Goal: Task Accomplishment & Management: Complete application form

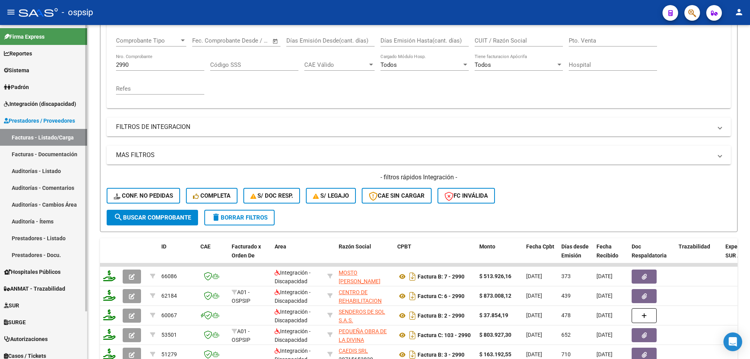
click at [34, 100] on span "Integración (discapacidad)" at bounding box center [40, 104] width 72 height 9
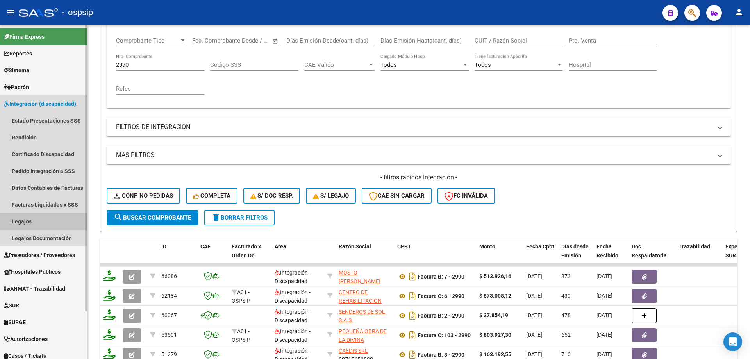
click at [24, 218] on link "Legajos" at bounding box center [43, 221] width 87 height 17
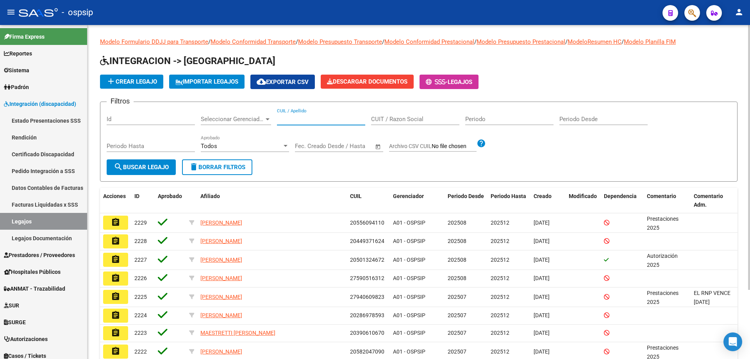
click at [319, 117] on input "CUIL / Apellido" at bounding box center [321, 119] width 88 height 7
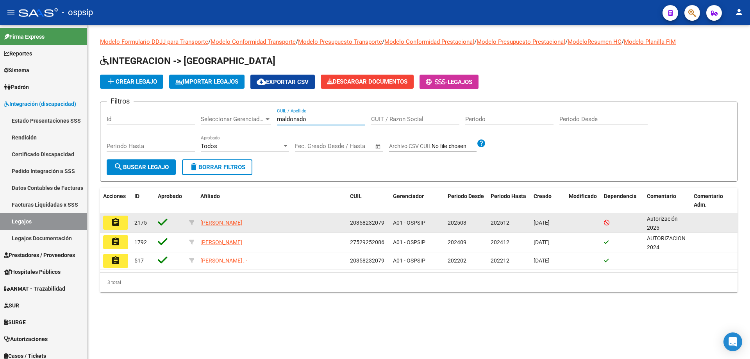
type input "maldonado"
click at [123, 226] on button "assignment" at bounding box center [115, 223] width 25 height 14
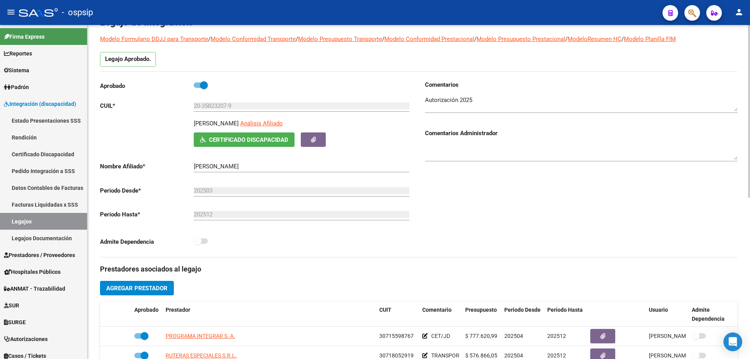
scroll to position [39, 0]
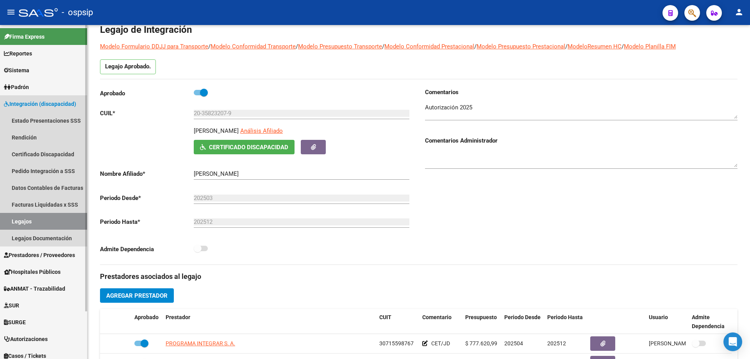
drag, startPoint x: 25, startPoint y: 225, endPoint x: 31, endPoint y: 221, distance: 7.6
click at [25, 224] on link "Legajos" at bounding box center [43, 221] width 87 height 17
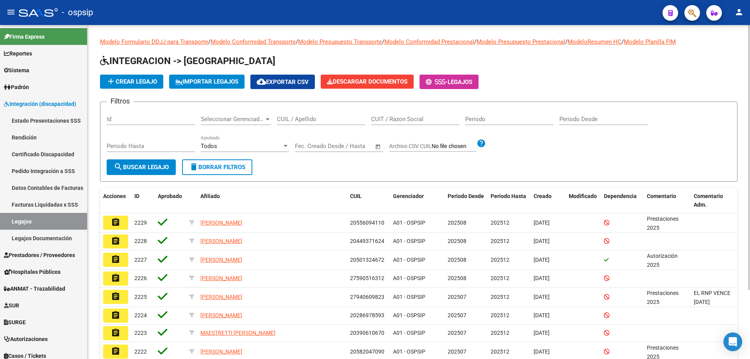
click at [289, 121] on input "CUIL / Apellido" at bounding box center [321, 119] width 88 height 7
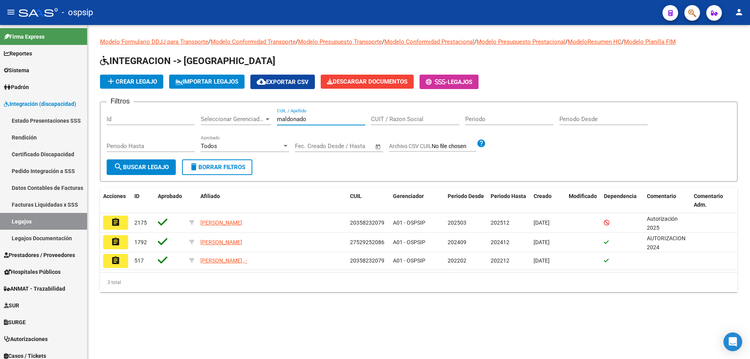
type input "maldonado"
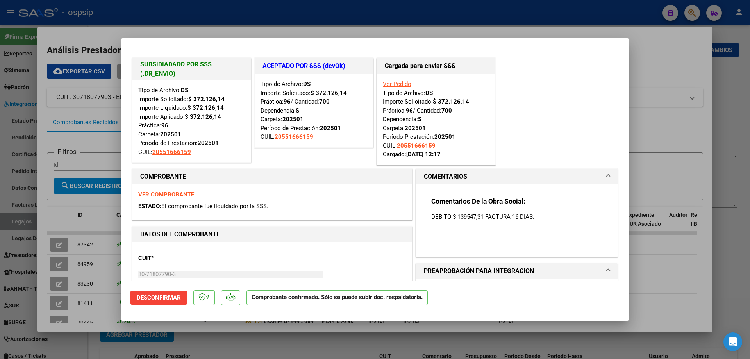
scroll to position [547, 0]
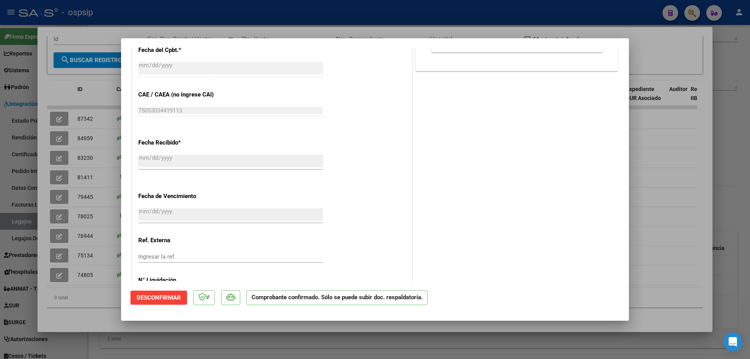
drag, startPoint x: 669, startPoint y: 165, endPoint x: 701, endPoint y: 145, distance: 38.3
click at [673, 162] on div at bounding box center [375, 179] width 750 height 359
type input "$ 0,00"
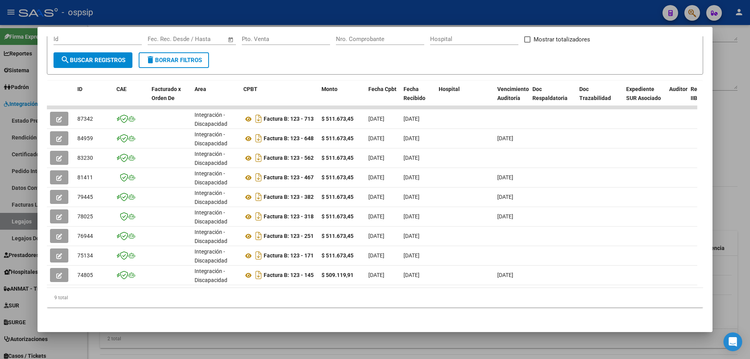
click at [721, 137] on div at bounding box center [375, 179] width 750 height 359
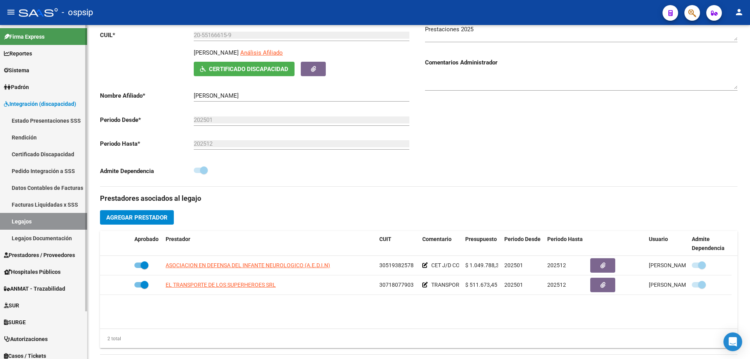
click at [29, 252] on span "Prestadores / Proveedores" at bounding box center [39, 255] width 71 height 9
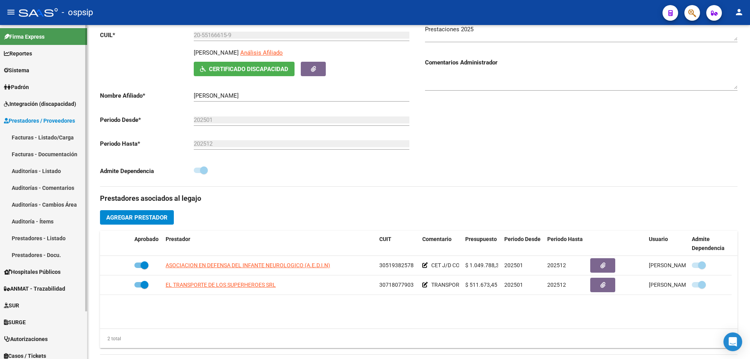
click at [14, 134] on link "Facturas - Listado/Carga" at bounding box center [43, 137] width 87 height 17
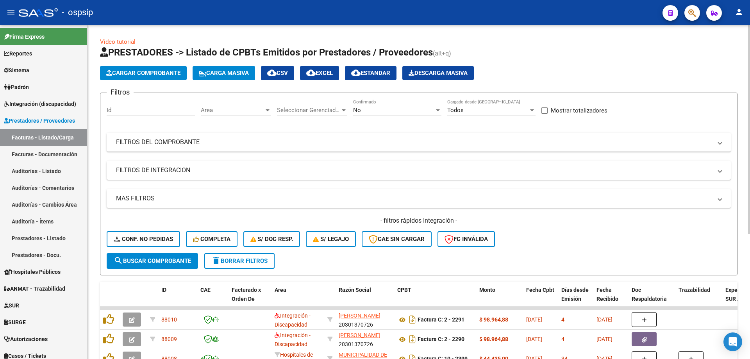
click at [395, 109] on div "No" at bounding box center [393, 110] width 81 height 7
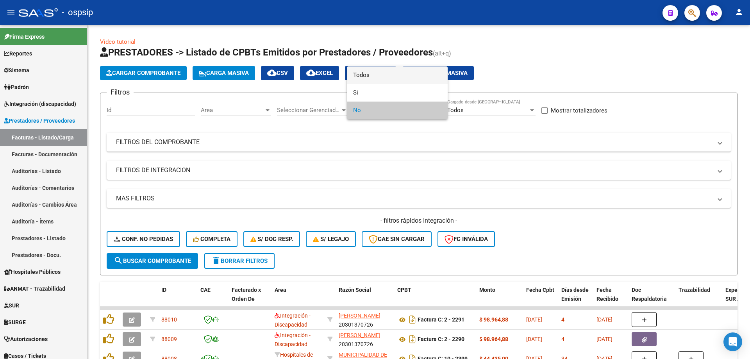
click at [399, 79] on span "Todos" at bounding box center [397, 75] width 88 height 18
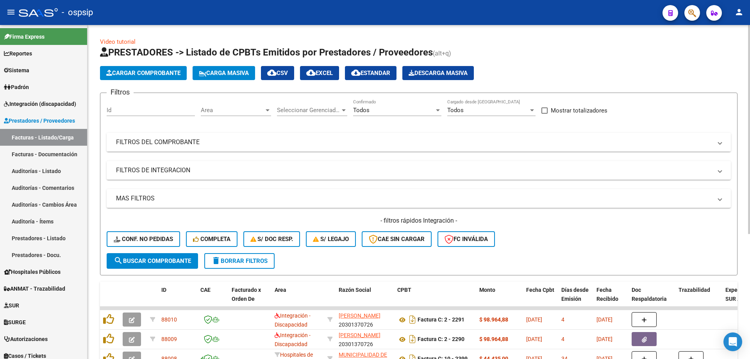
click at [178, 143] on mat-panel-title "FILTROS DEL COMPROBANTE" at bounding box center [414, 142] width 596 height 9
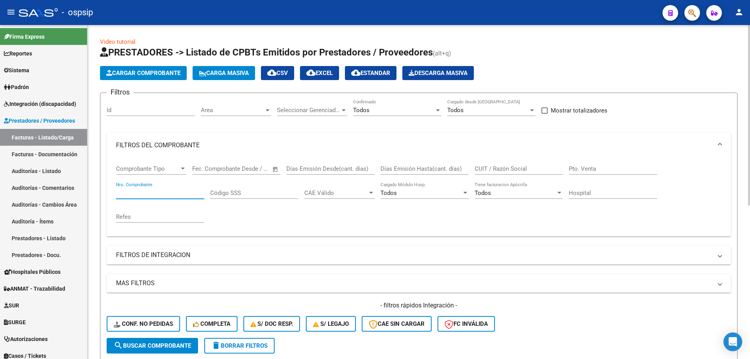
click at [140, 194] on input "Nro. Comprobante" at bounding box center [160, 193] width 88 height 7
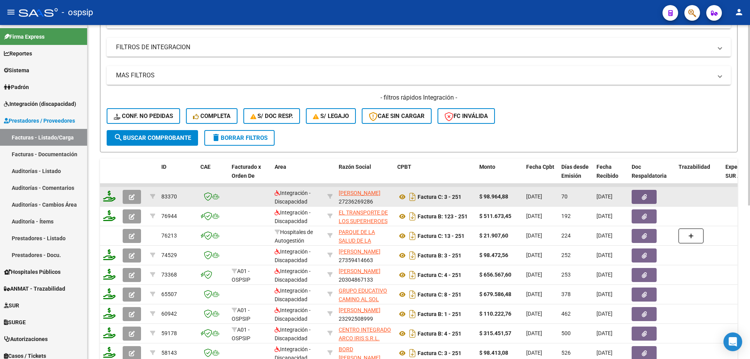
scroll to position [274, 0]
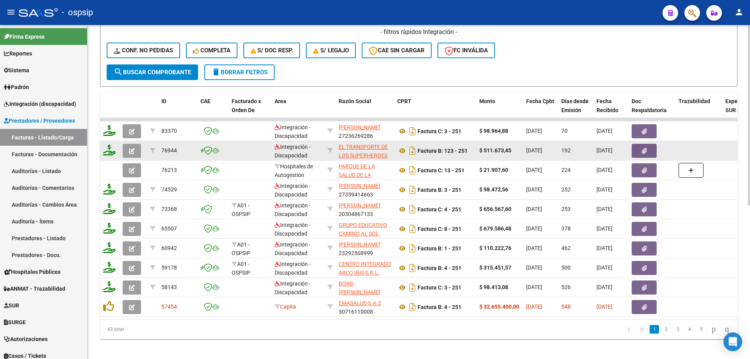
type input "251"
click at [129, 151] on button "button" at bounding box center [132, 151] width 18 height 14
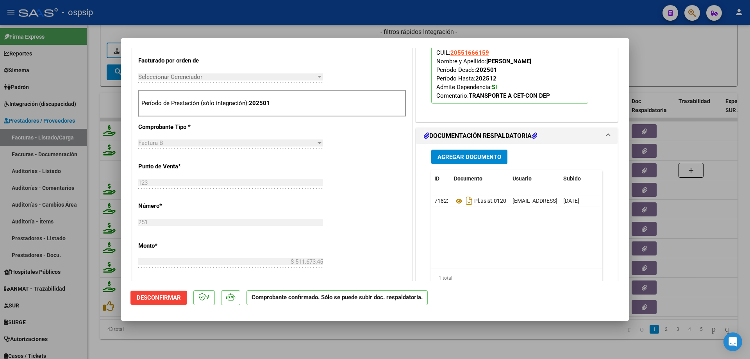
scroll to position [313, 0]
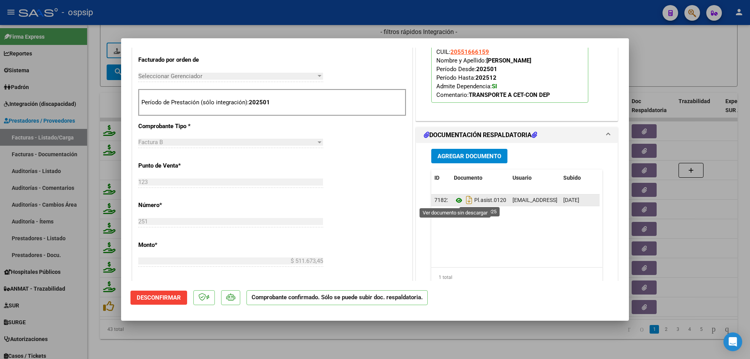
click at [454, 197] on icon at bounding box center [459, 200] width 10 height 9
